Goal: Check status: Check status

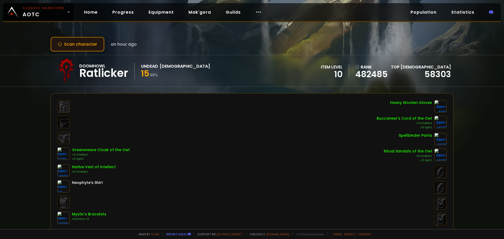
click at [95, 46] on button "Scan character" at bounding box center [77, 44] width 54 height 15
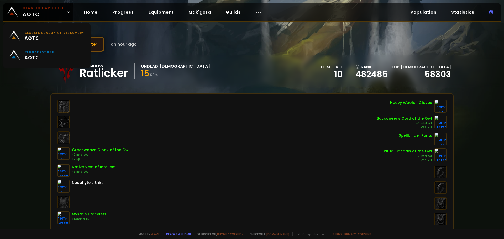
click at [90, 42] on button "Scan character" at bounding box center [77, 44] width 54 height 15
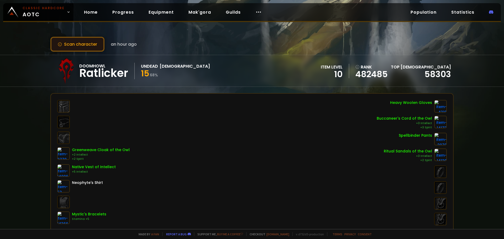
click at [77, 42] on button "Scan character" at bounding box center [77, 44] width 54 height 15
click at [96, 43] on button "Scan character" at bounding box center [77, 44] width 54 height 15
